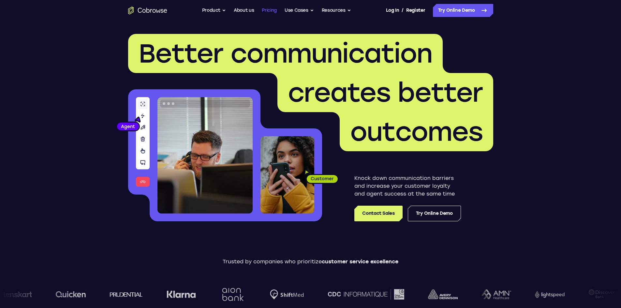
click at [274, 7] on link "Pricing" at bounding box center [269, 10] width 15 height 13
click at [271, 9] on link "Pricing" at bounding box center [269, 10] width 15 height 13
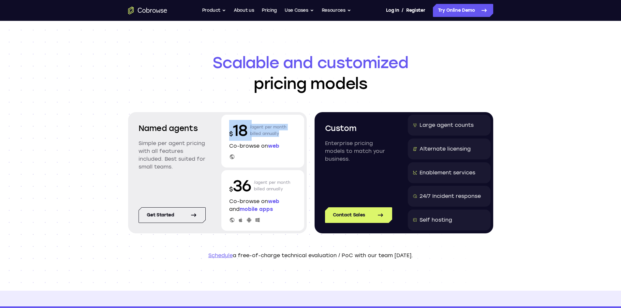
drag, startPoint x: 230, startPoint y: 128, endPoint x: 294, endPoint y: 133, distance: 63.8
click at [294, 133] on div "$ 18 /agent per month billed annually" at bounding box center [262, 130] width 67 height 21
copy div "$ 18 /agent per month billed annually"
drag, startPoint x: 225, startPoint y: 177, endPoint x: 292, endPoint y: 191, distance: 69.1
click at [292, 191] on div "$ 36 /agent per month billed annually Co-browse on web and mobile apps" at bounding box center [262, 200] width 83 height 61
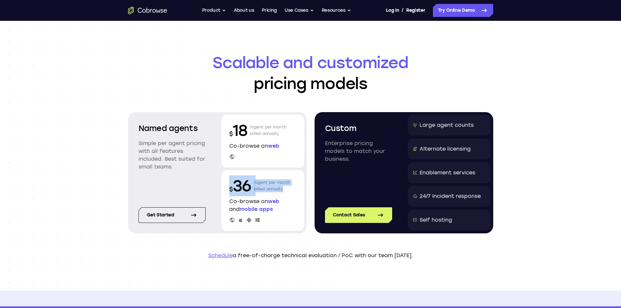
copy div "$ 36 /agent per month billed annually"
